Goal: Navigation & Orientation: Find specific page/section

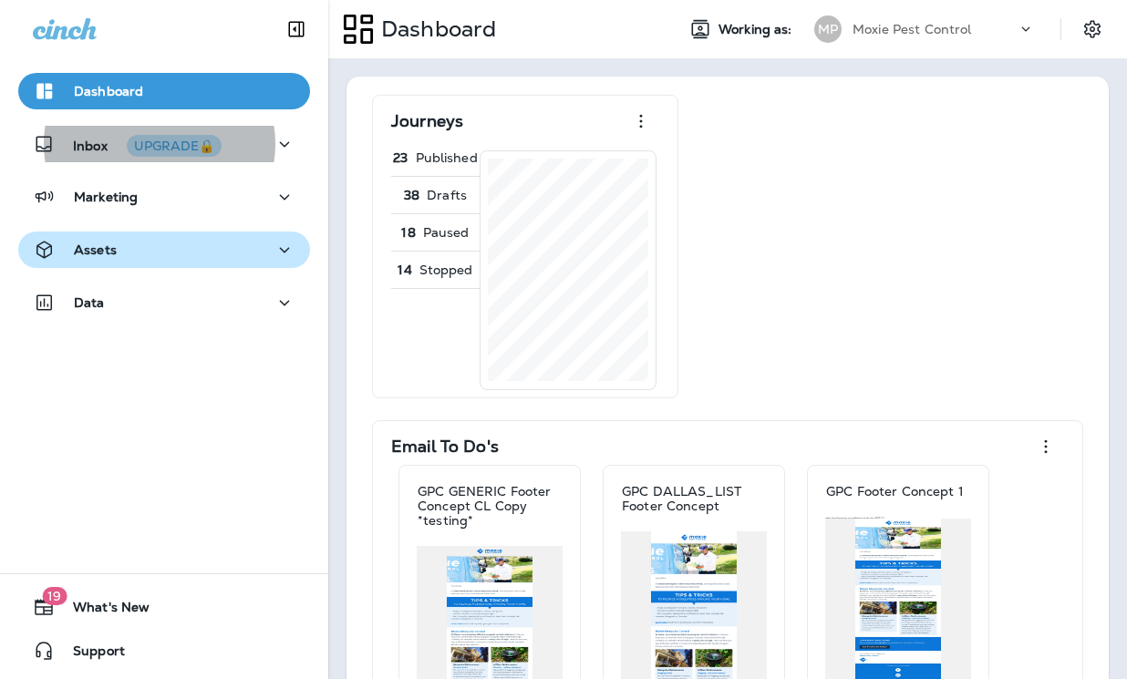
click at [240, 243] on div "Assets" at bounding box center [164, 250] width 263 height 23
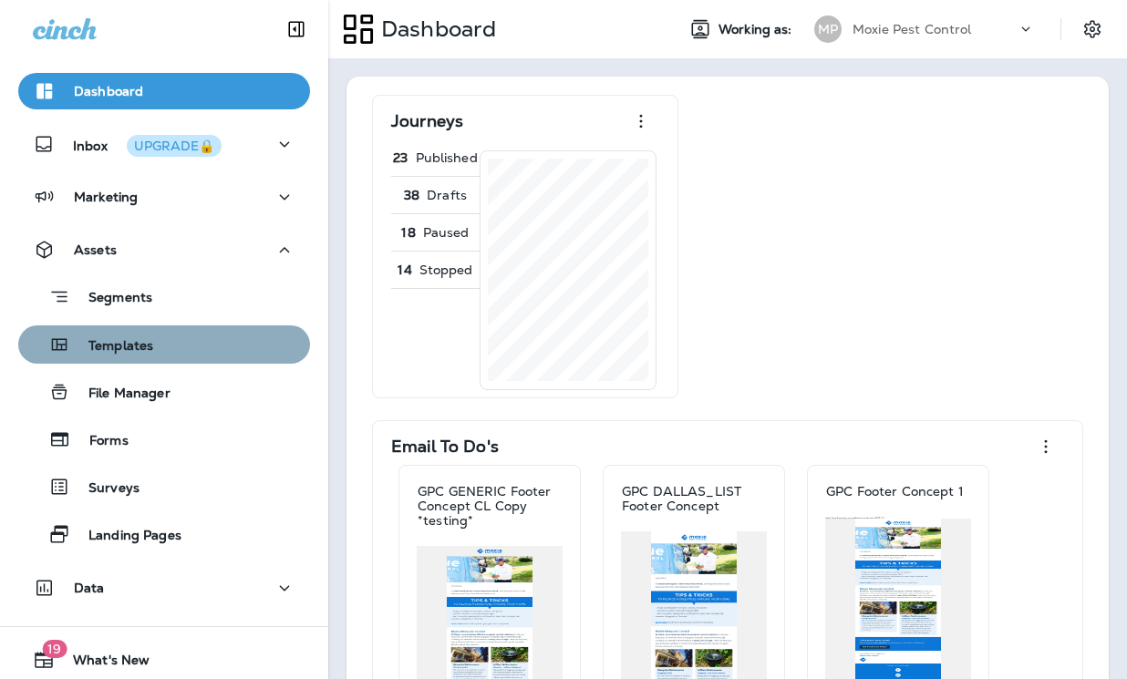
click at [218, 337] on div "Templates" at bounding box center [164, 344] width 277 height 27
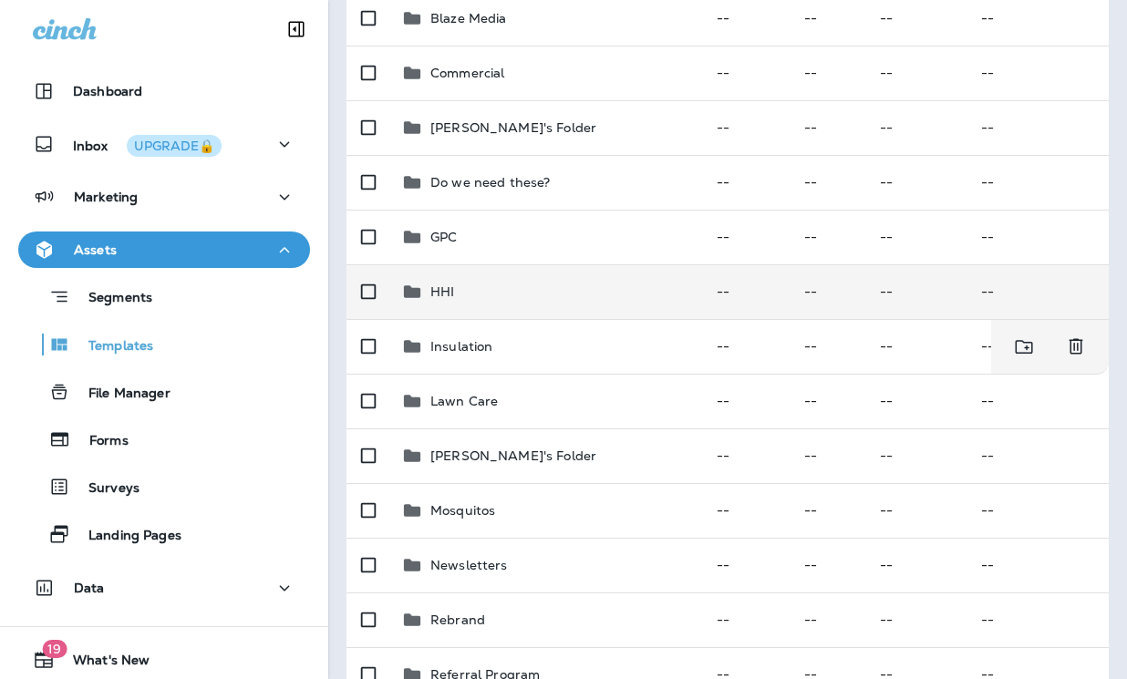
scroll to position [367, 0]
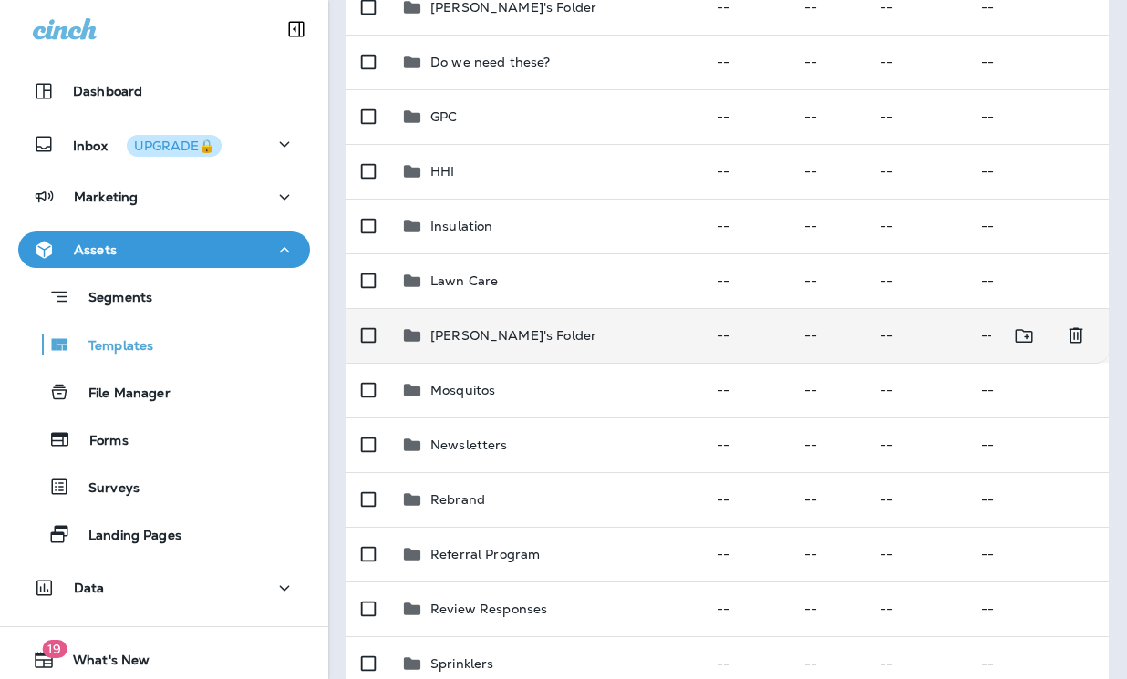
click at [514, 335] on p "[PERSON_NAME]'s Folder" at bounding box center [513, 335] width 166 height 15
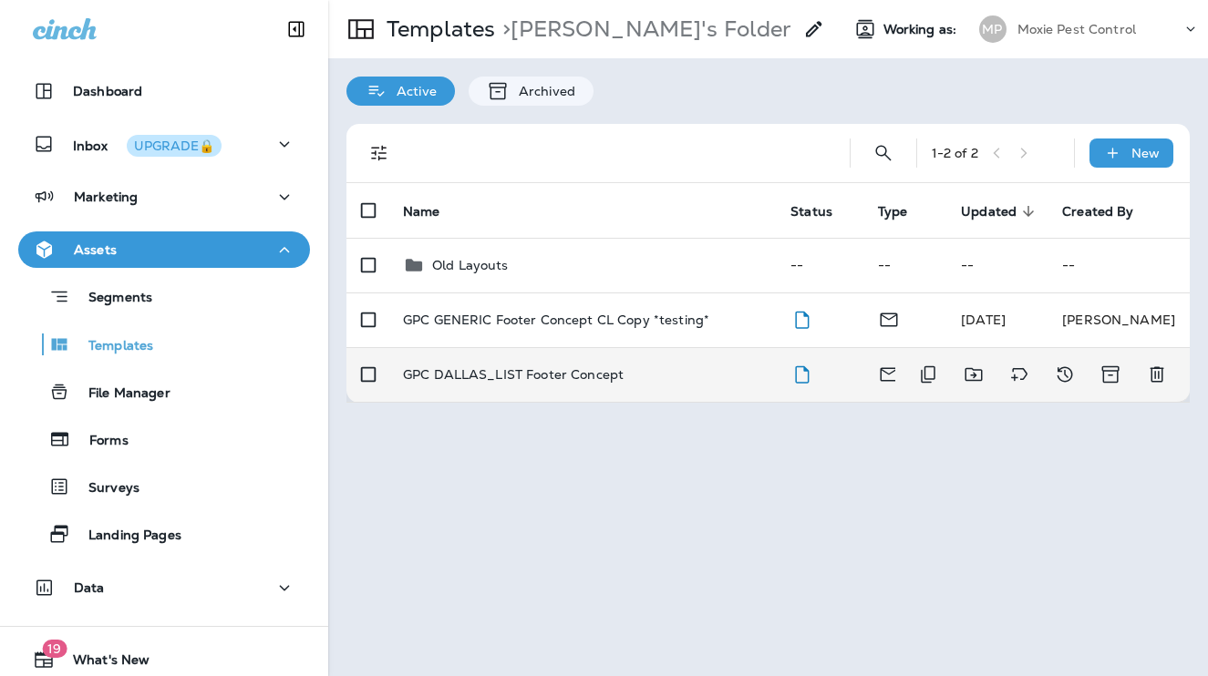
click at [503, 376] on p "GPC DALLAS_LIST Footer Concept" at bounding box center [513, 374] width 221 height 15
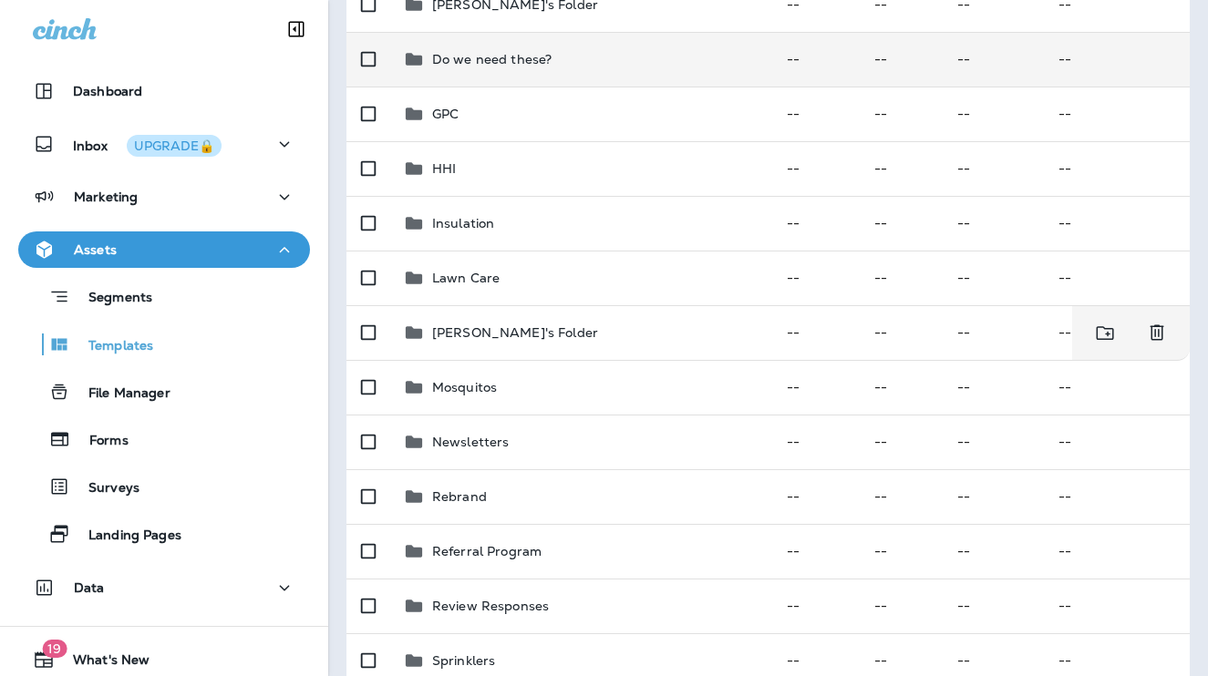
scroll to position [371, 0]
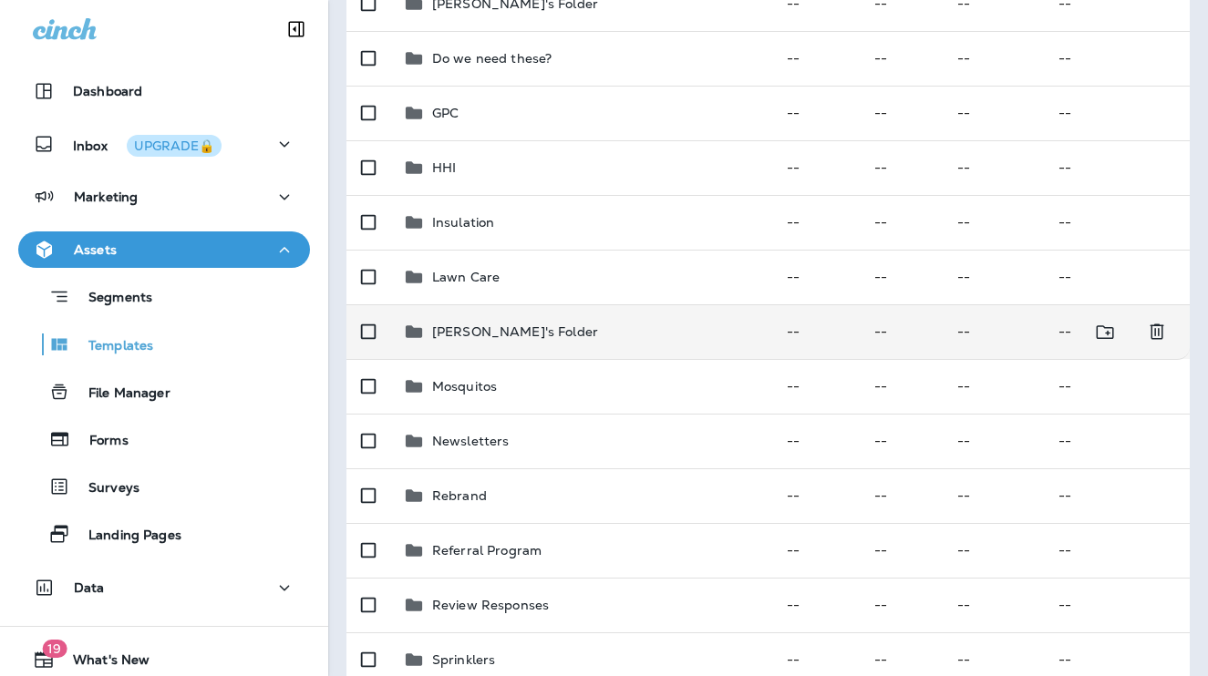
click at [496, 324] on p "[PERSON_NAME]'s Folder" at bounding box center [515, 331] width 166 height 15
click at [540, 329] on p "[PERSON_NAME]'s Folder" at bounding box center [515, 331] width 166 height 15
drag, startPoint x: 451, startPoint y: 327, endPoint x: 434, endPoint y: 329, distance: 17.4
click at [451, 327] on p "[PERSON_NAME]'s Folder" at bounding box center [515, 331] width 166 height 15
click at [418, 329] on icon at bounding box center [414, 331] width 16 height 12
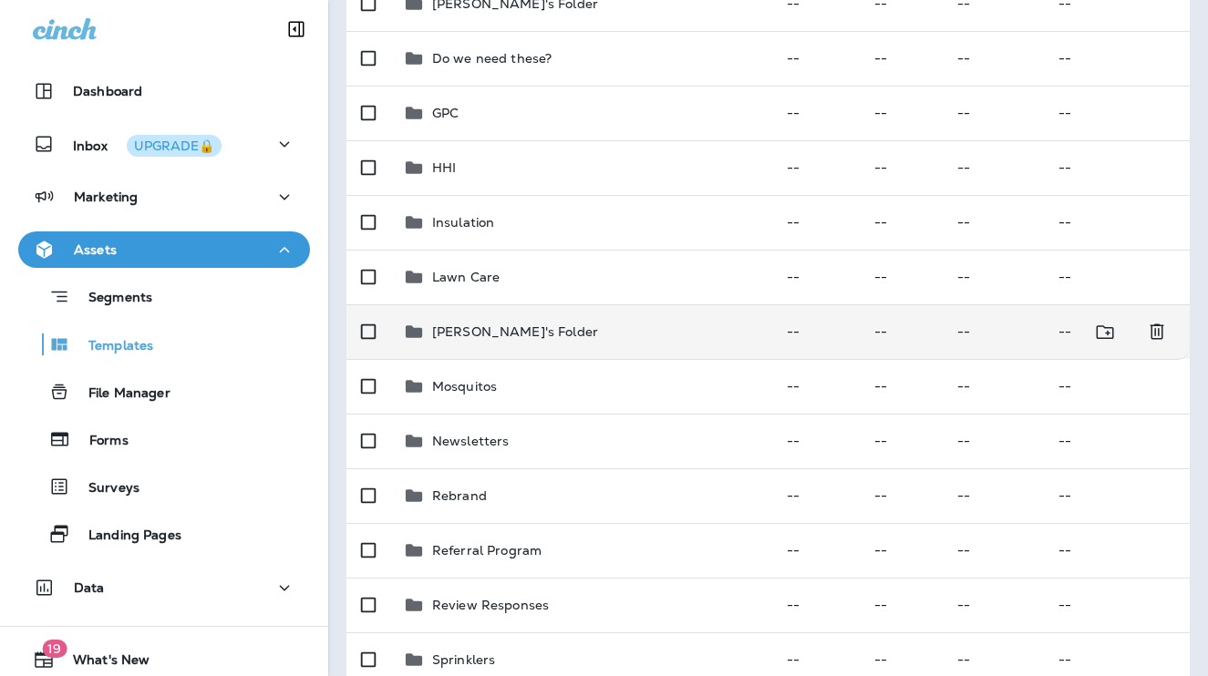
click at [418, 326] on icon at bounding box center [414, 332] width 22 height 22
